Goal: Information Seeking & Learning: Learn about a topic

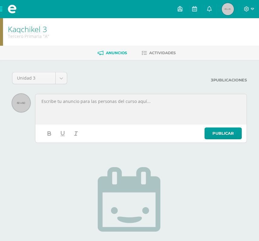
select select "Unidad 3"
click at [163, 51] on span "Actividades" at bounding box center [162, 53] width 27 height 5
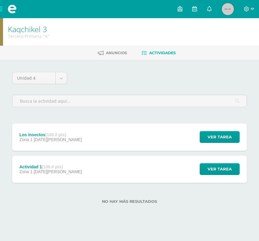
click at [182, 11] on icon at bounding box center [180, 8] width 5 height 5
click at [101, 9] on div "Configuración Cerrar sesión María Renée Mi Perfil Avisos 1507 avisos sin leer A…" at bounding box center [129, 9] width 259 height 18
click at [211, 8] on icon at bounding box center [209, 8] width 5 height 5
click at [13, 6] on span at bounding box center [12, 9] width 9 height 9
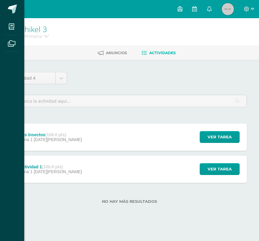
click at [13, 27] on icon at bounding box center [11, 27] width 5 height 6
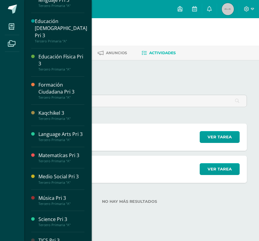
scroll to position [39, 0]
click at [79, 131] on div "Language Arts Pri 3" at bounding box center [61, 134] width 46 height 7
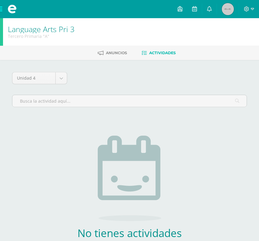
click at [63, 73] on body "Mis cursos Archivos Cerrar panel Artes Plásticas 3 Tercero Primaria "A" Comunic…" at bounding box center [129, 141] width 259 height 283
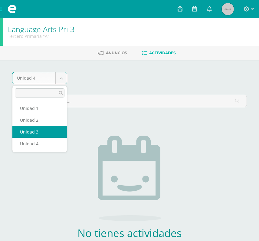
select select "Unidad 3"
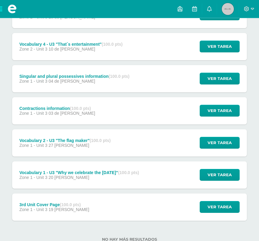
scroll to position [219, 0]
click at [222, 208] on span "Ver tarea" at bounding box center [220, 206] width 24 height 11
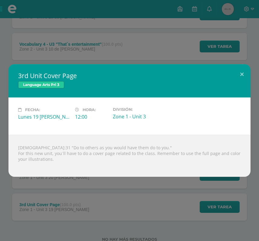
click at [236, 85] on button at bounding box center [241, 74] width 17 height 21
